Goal: Transaction & Acquisition: Purchase product/service

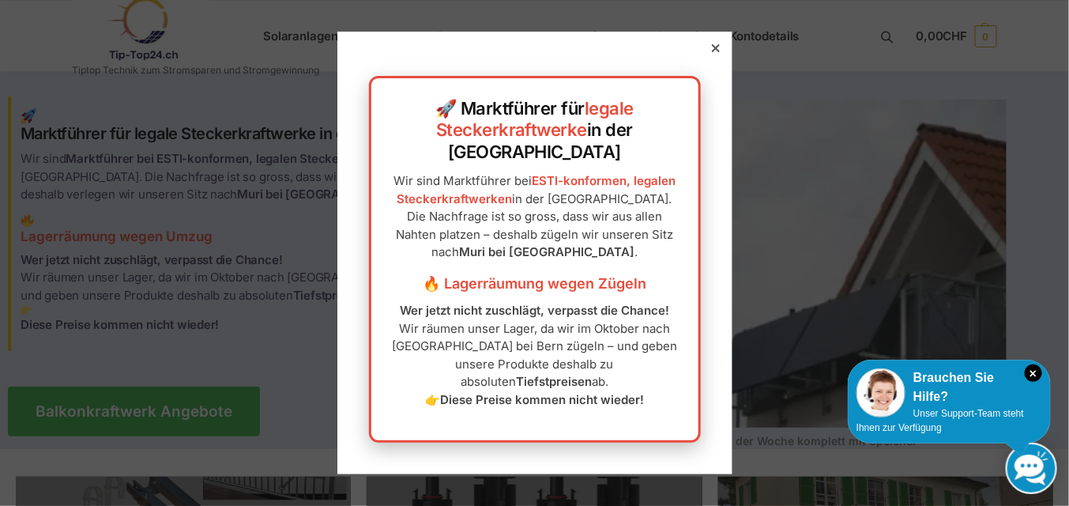
click at [692, 77] on div "🚀 Marktführer für legale Steckerkraftwerke in der Schweiz Wir sind Marktführer …" at bounding box center [534, 253] width 395 height 443
click at [711, 52] on icon at bounding box center [715, 48] width 8 height 8
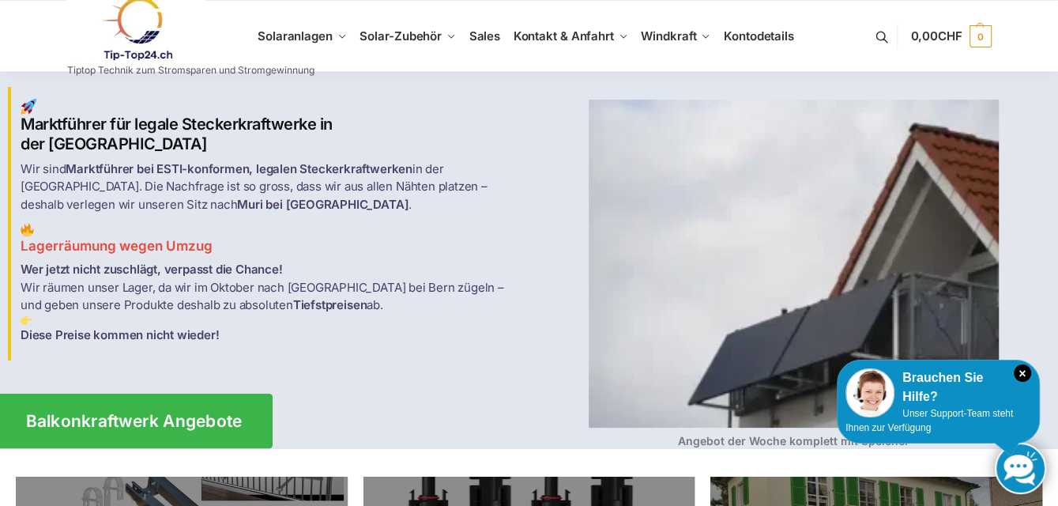
click at [134, 413] on span "Balkonkraftwerk Angebote" at bounding box center [134, 421] width 217 height 17
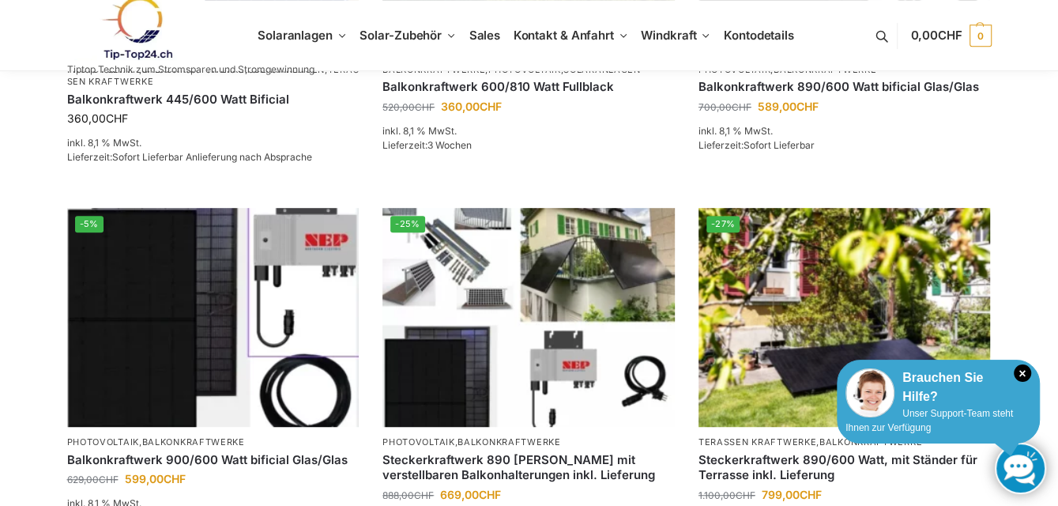
scroll to position [553, 0]
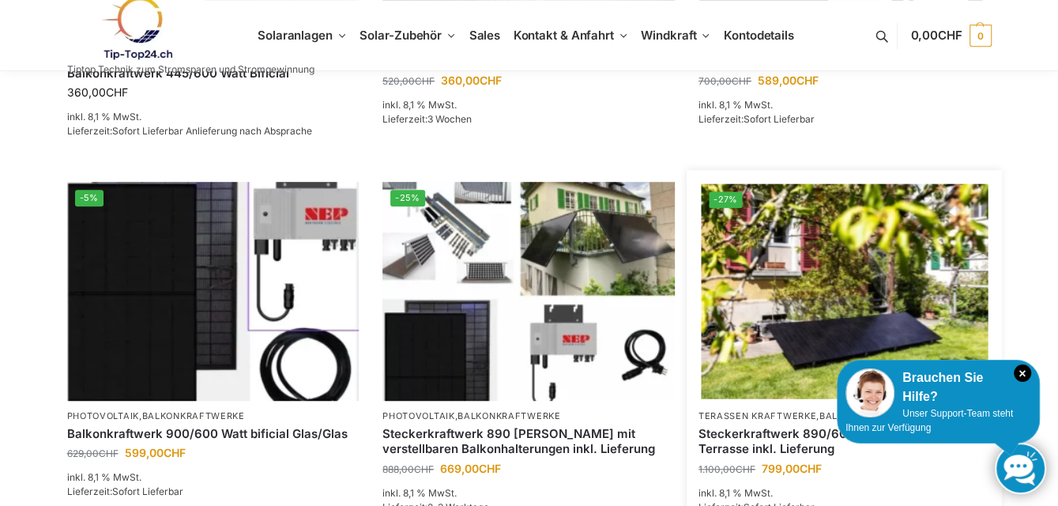
click at [945, 481] on li "-27% Terassen Kraftwerke , Balkonkraftwerke Steckerkraftwerk 890/600 Watt, mit …" at bounding box center [845, 370] width 316 height 376
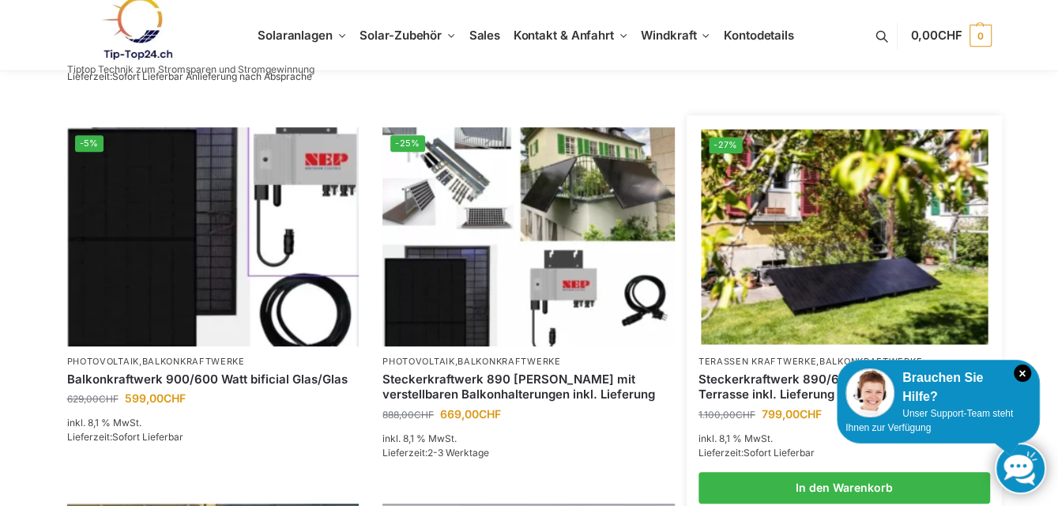
scroll to position [632, 0]
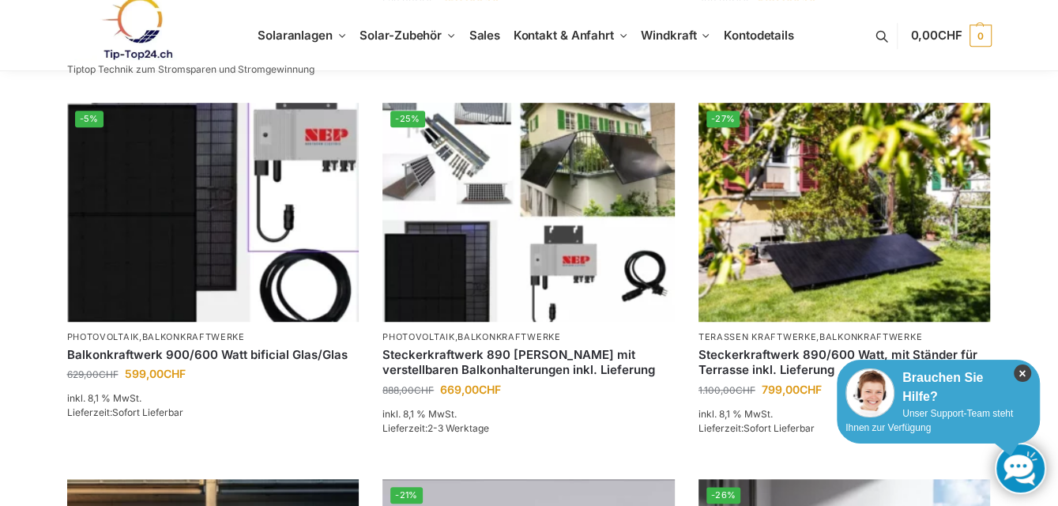
click at [1024, 375] on icon "×" at bounding box center [1022, 372] width 17 height 17
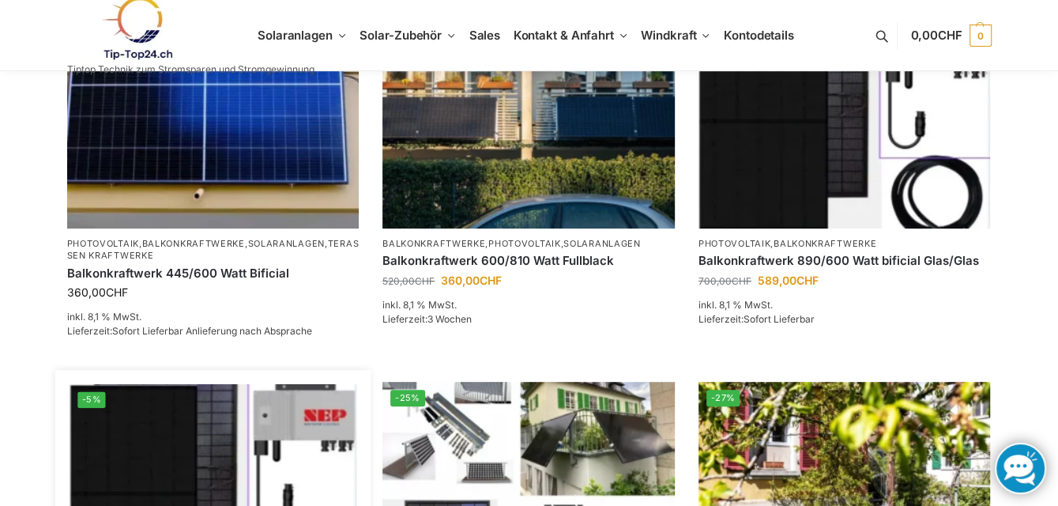
scroll to position [264, 0]
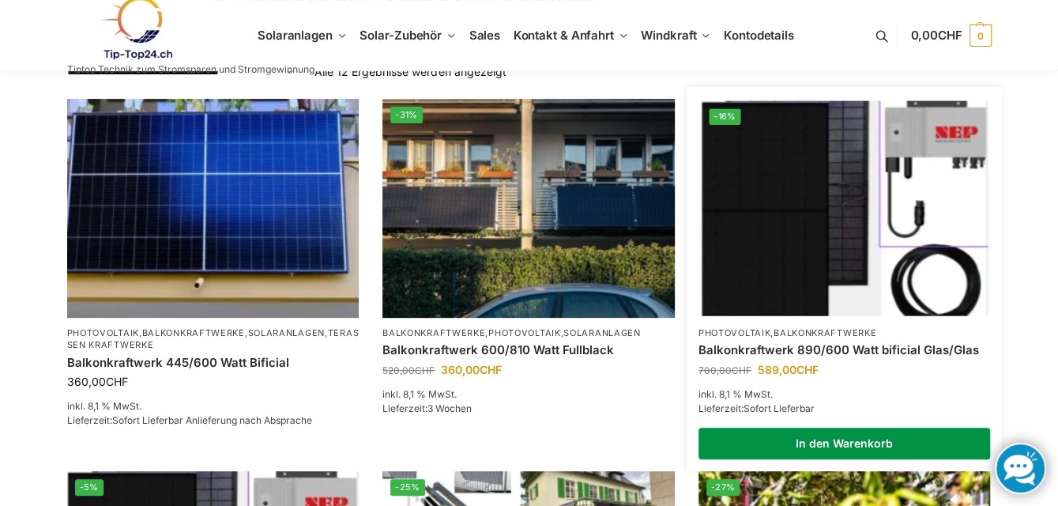
click at [826, 442] on link "In den Warenkorb" at bounding box center [845, 444] width 292 height 32
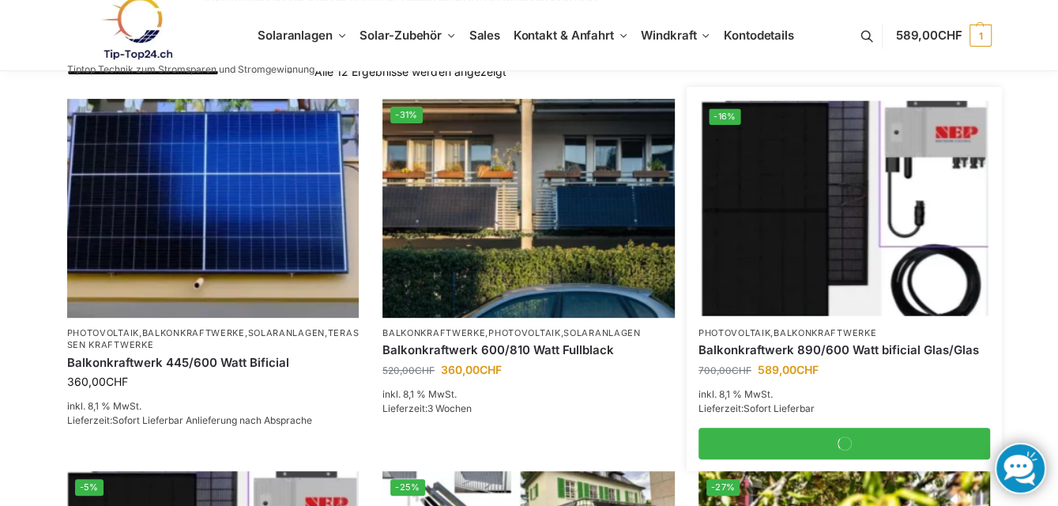
click at [782, 212] on img at bounding box center [844, 207] width 287 height 215
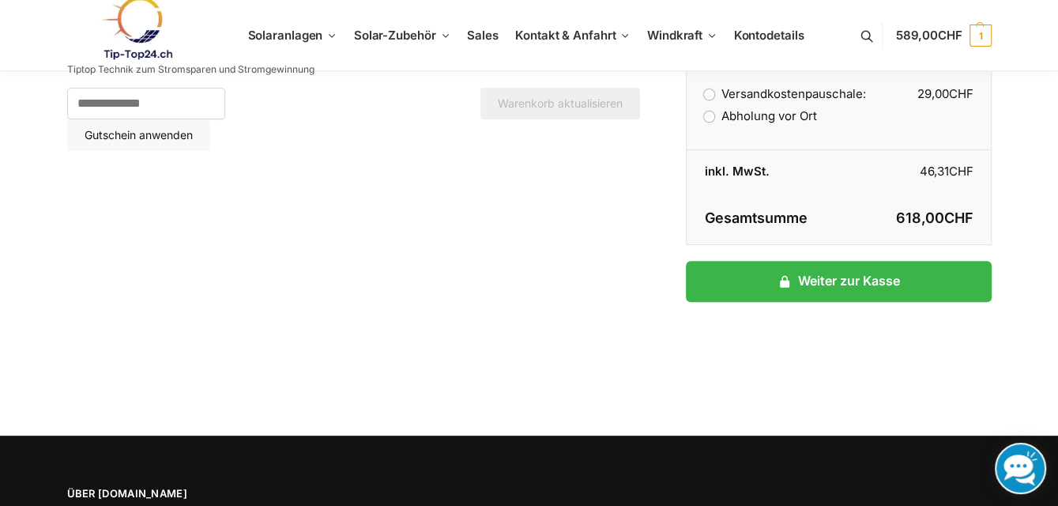
scroll to position [237, 0]
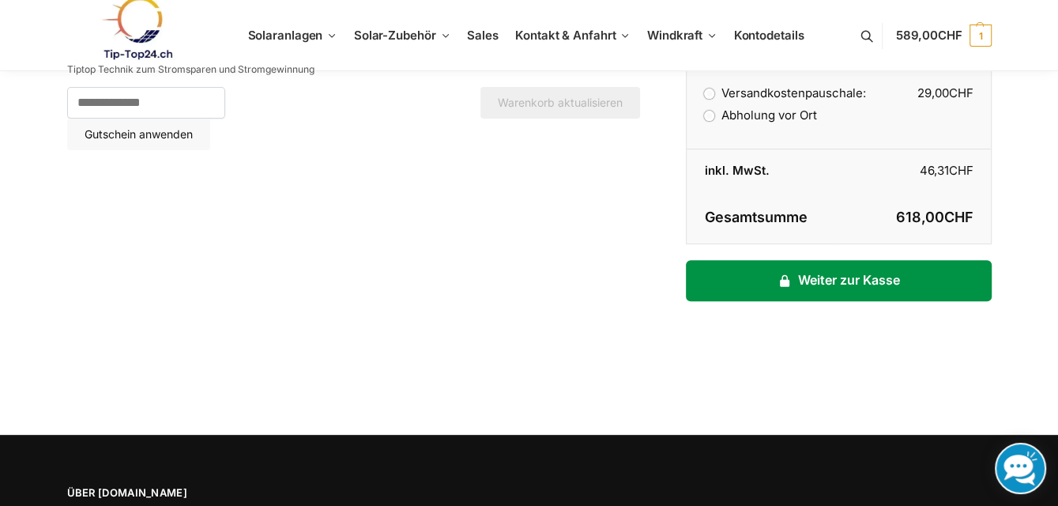
click at [843, 277] on link "Weiter zur Kasse" at bounding box center [838, 280] width 305 height 41
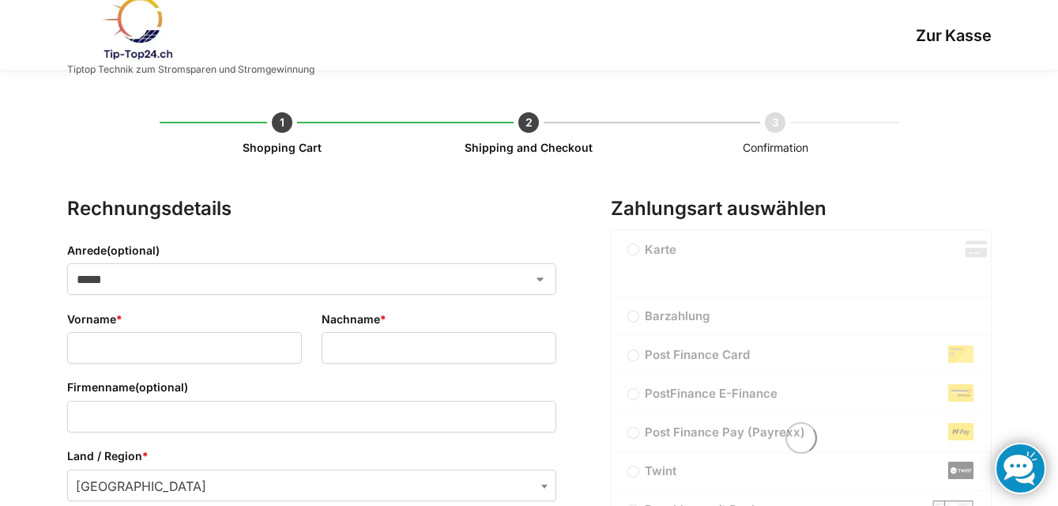
select select "**"
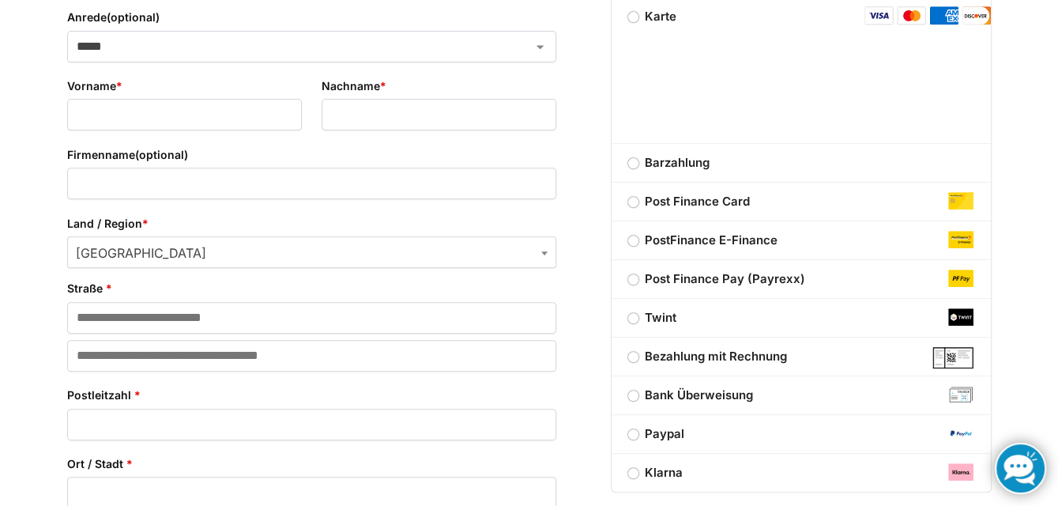
scroll to position [237, 0]
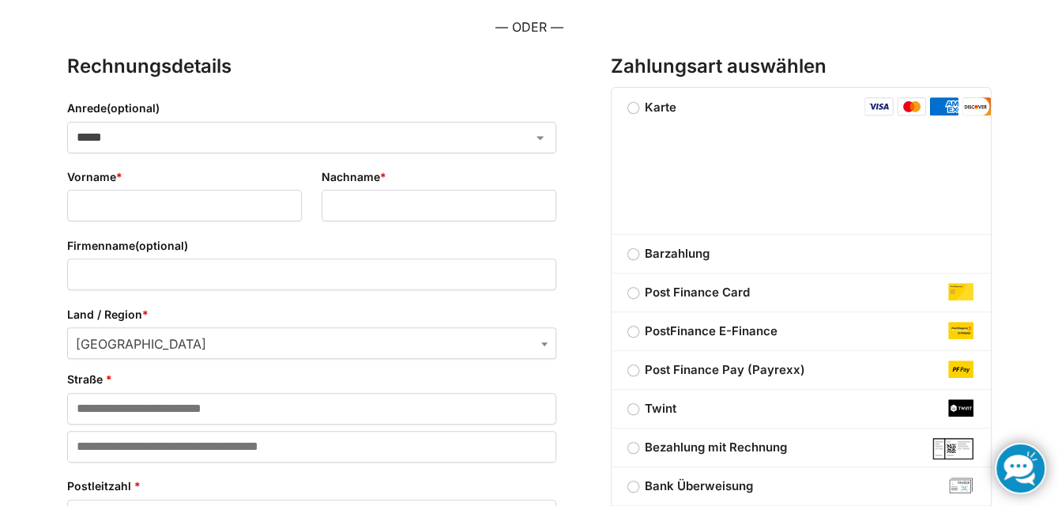
click at [909, 106] on img "Kasse" at bounding box center [911, 106] width 29 height 19
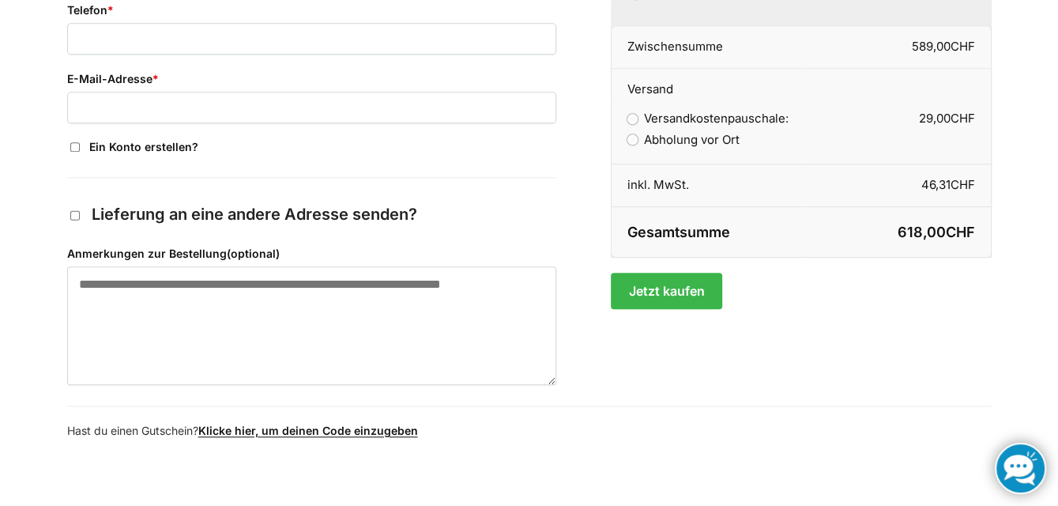
scroll to position [935, 0]
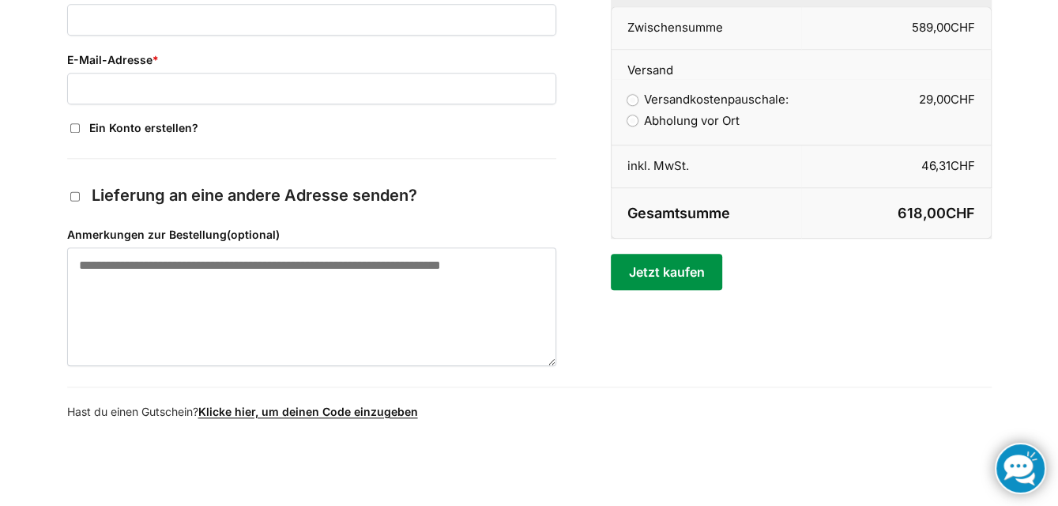
click at [661, 264] on button "Jetzt kaufen" at bounding box center [666, 272] width 111 height 36
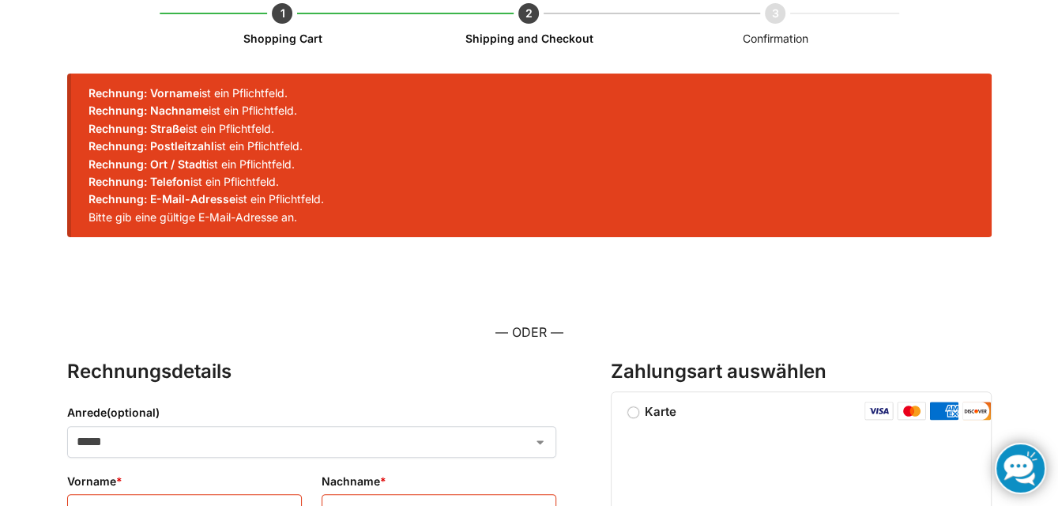
scroll to position [103, 0]
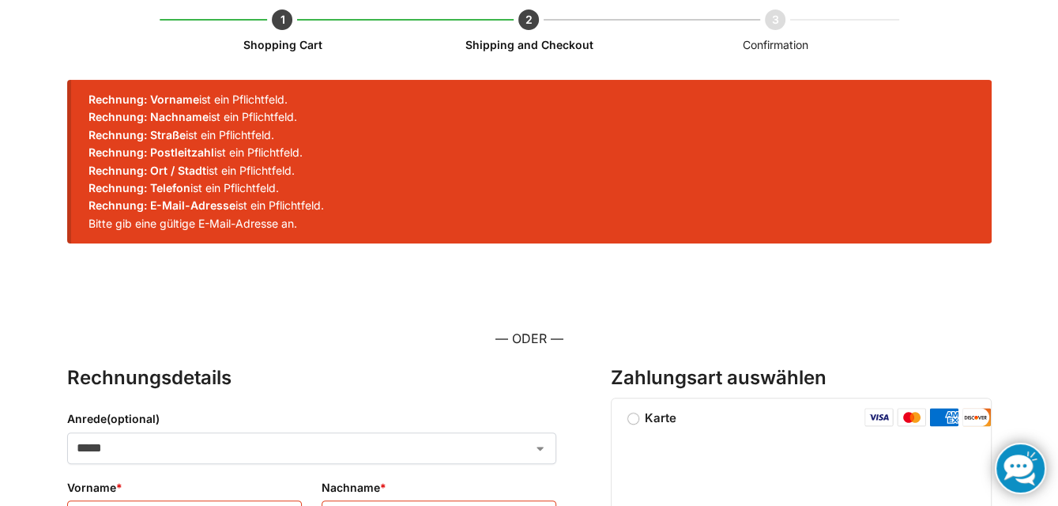
click at [914, 414] on img "Kasse" at bounding box center [911, 417] width 29 height 19
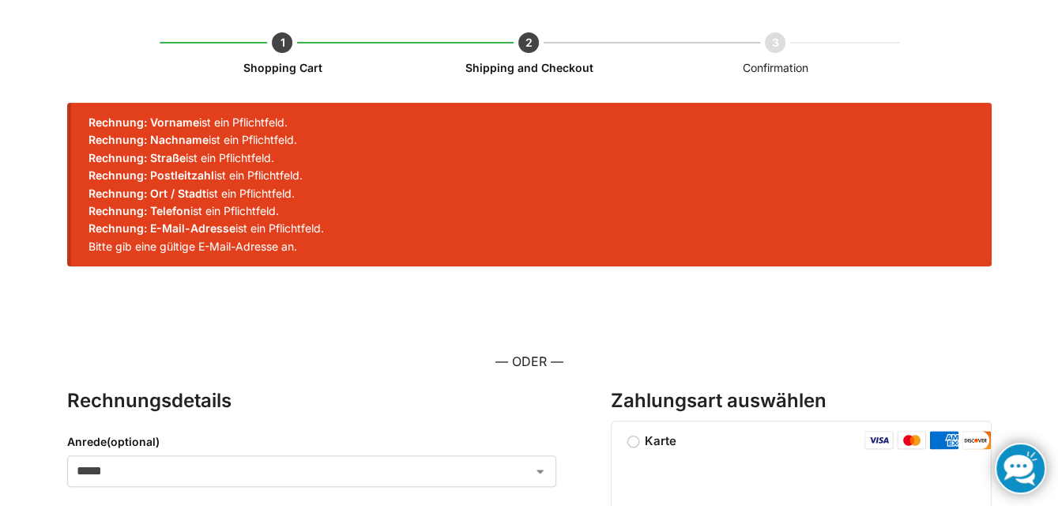
scroll to position [0, 0]
